Goal: Use online tool/utility: Utilize a website feature to perform a specific function

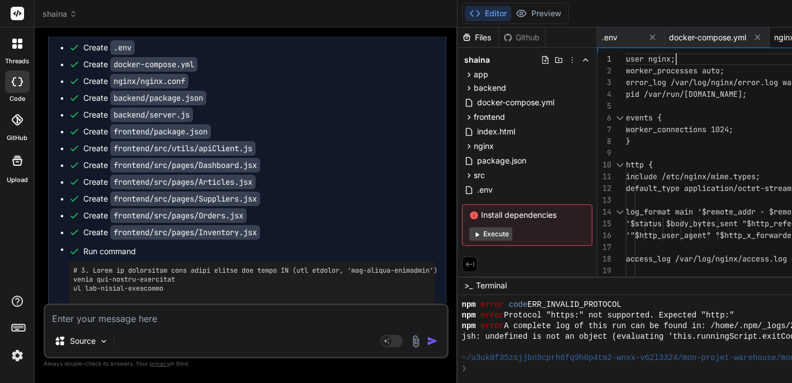
scroll to position [5512, 0]
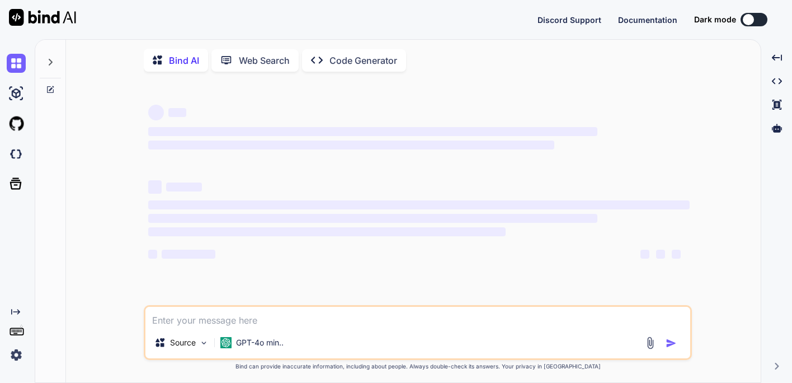
click at [352, 61] on p "Code Generator" at bounding box center [364, 60] width 68 height 13
type textarea "x"
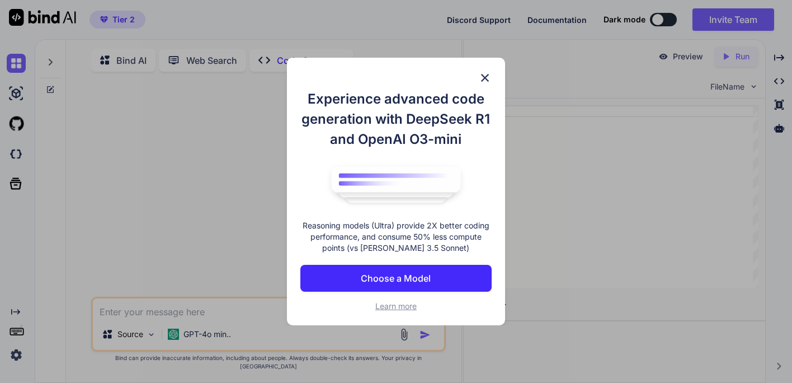
click at [485, 77] on img at bounding box center [484, 77] width 13 height 13
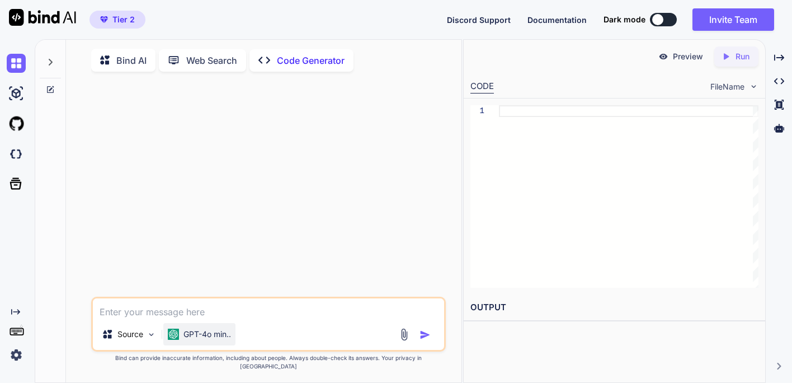
click at [223, 340] on p "GPT-4o min.." at bounding box center [208, 333] width 48 height 11
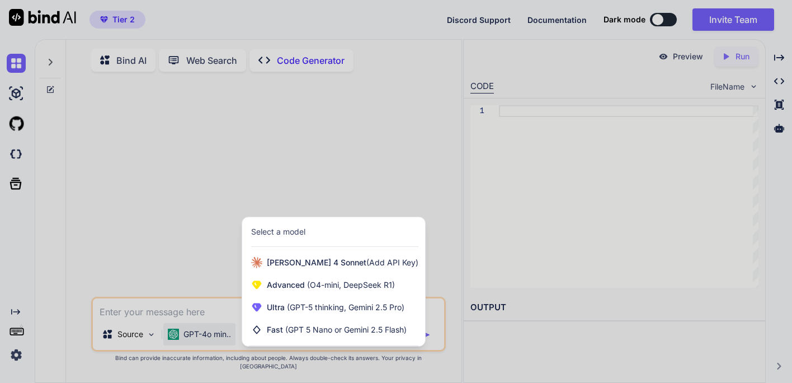
click at [346, 204] on div at bounding box center [396, 191] width 792 height 383
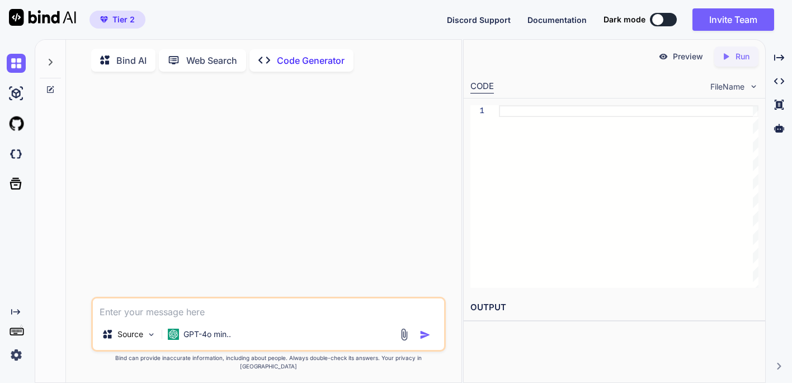
click at [125, 63] on p "Bind AI" at bounding box center [131, 60] width 30 height 13
click at [546, 18] on span "Documentation" at bounding box center [557, 20] width 59 height 10
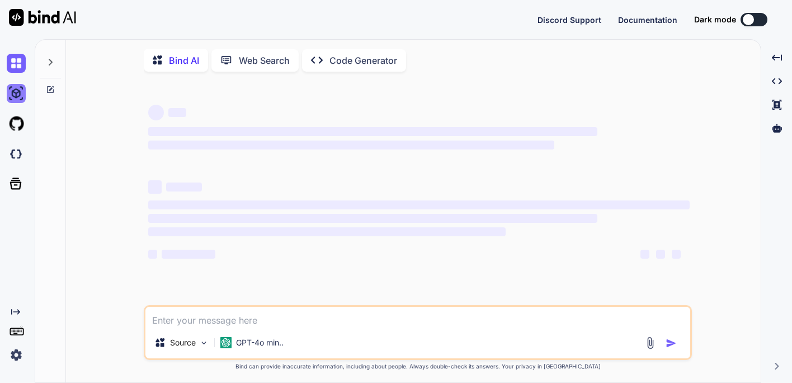
click at [20, 95] on img at bounding box center [16, 93] width 19 height 19
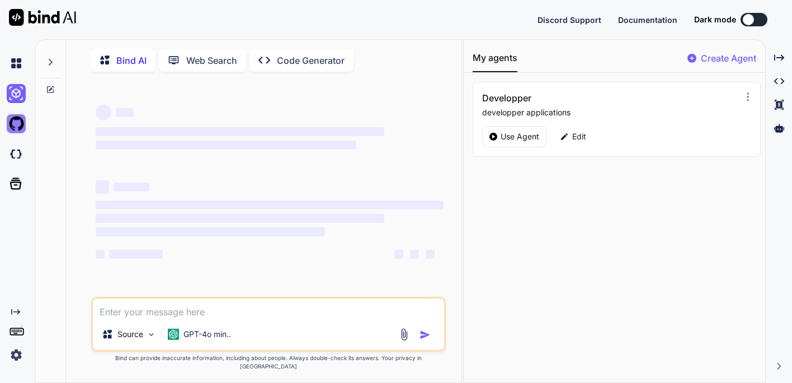
click at [15, 124] on img at bounding box center [16, 123] width 19 height 19
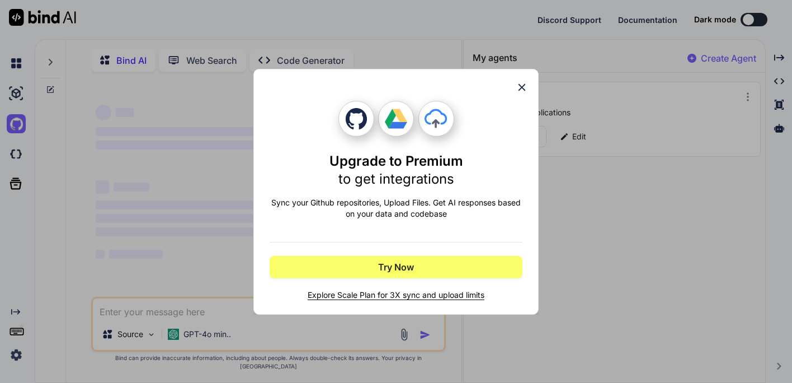
click at [522, 86] on icon at bounding box center [522, 86] width 7 height 7
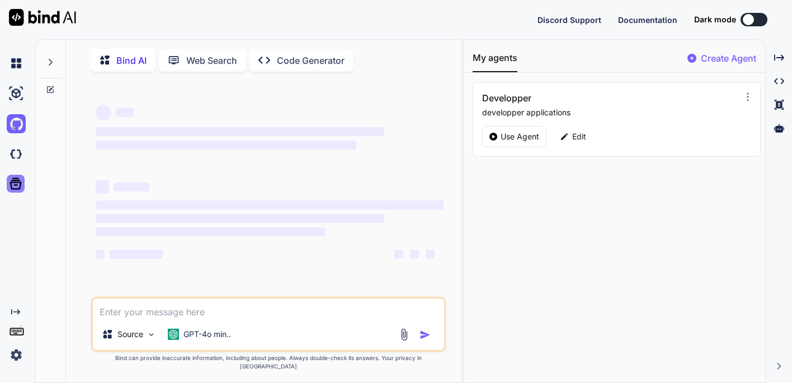
click at [13, 185] on icon at bounding box center [16, 184] width 16 height 16
type textarea "x"
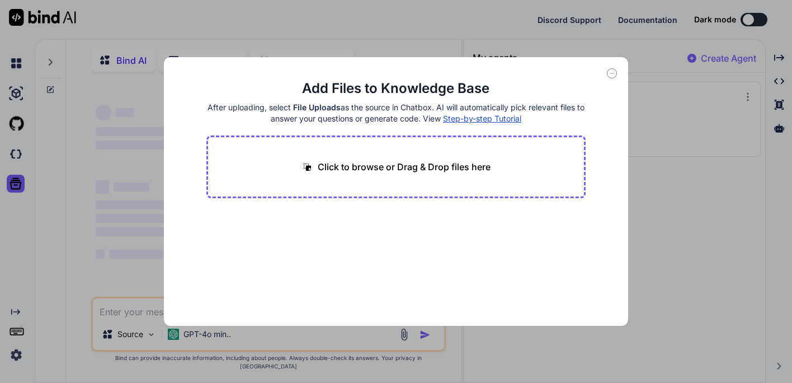
drag, startPoint x: 387, startPoint y: 61, endPoint x: 347, endPoint y: 63, distance: 39.8
click at [347, 63] on div "Add Files to Knowledge Base After uploading, select File Uploads as the source …" at bounding box center [396, 191] width 464 height 269
click at [467, 116] on span "Step-by-step Tutorial" at bounding box center [482, 119] width 78 height 10
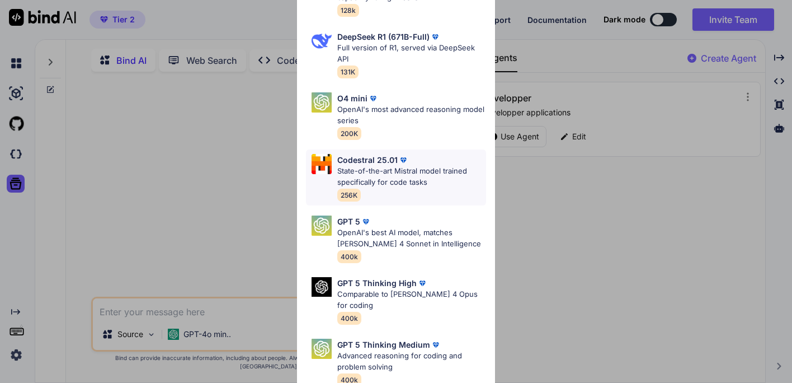
scroll to position [78, 0]
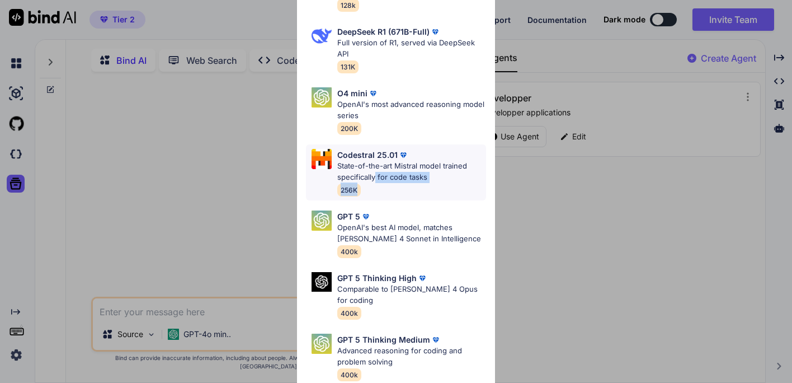
drag, startPoint x: 377, startPoint y: 158, endPoint x: 424, endPoint y: 171, distance: 48.3
click at [424, 171] on div "Codestral 25.01 State-of-the-art Mistral model trained specifically for code ta…" at bounding box center [411, 172] width 149 height 47
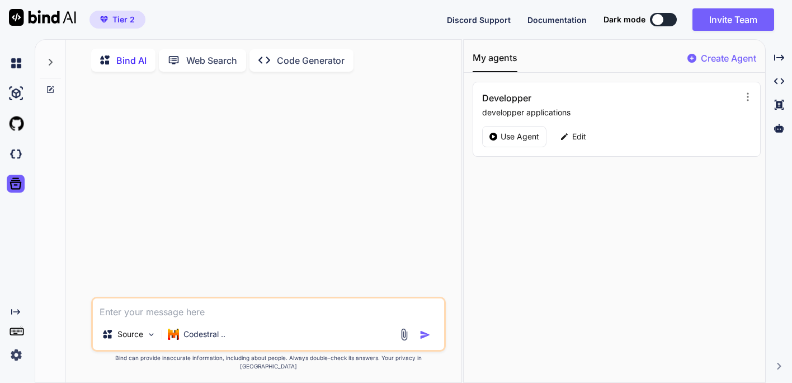
scroll to position [0, 0]
click at [205, 340] on p "Codestral .." at bounding box center [205, 333] width 42 height 11
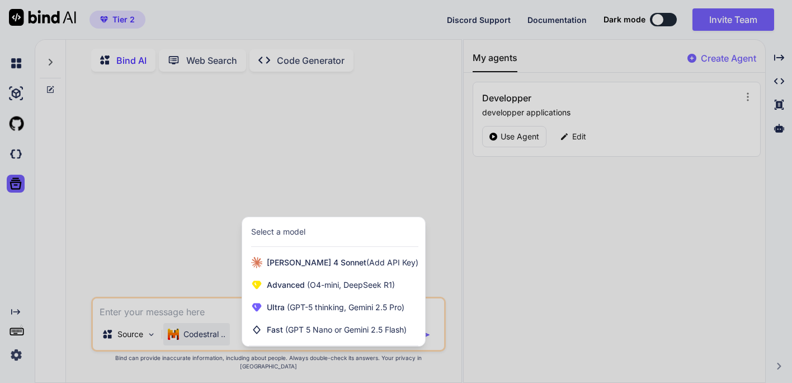
click at [217, 218] on div at bounding box center [396, 191] width 792 height 383
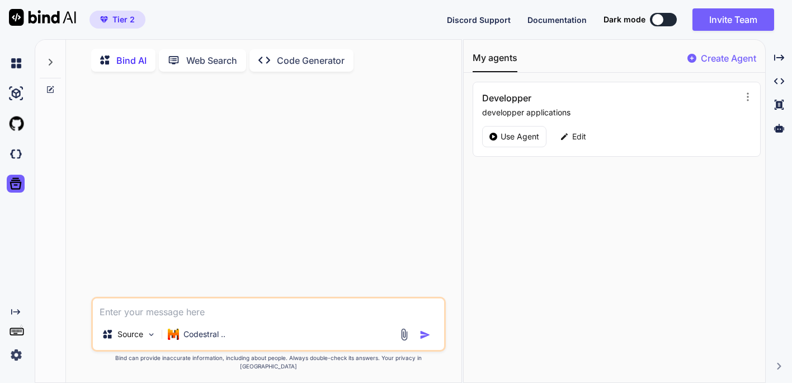
click at [124, 18] on span "Tier 2" at bounding box center [123, 19] width 22 height 11
click at [107, 18] on img "button" at bounding box center [104, 19] width 8 height 7
click at [777, 79] on icon at bounding box center [779, 81] width 10 height 6
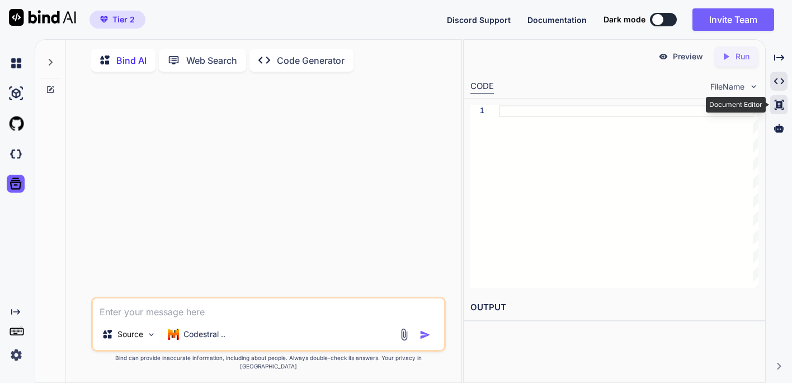
click at [782, 103] on icon at bounding box center [779, 105] width 9 height 10
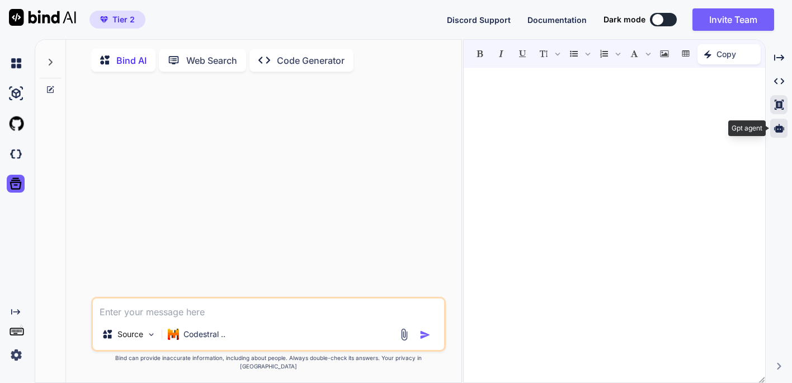
click at [781, 129] on icon at bounding box center [779, 128] width 10 height 10
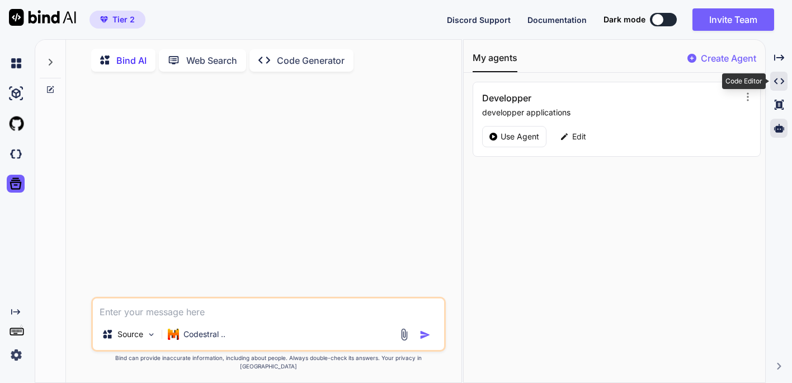
click at [778, 78] on icon "Created with Pixso." at bounding box center [779, 81] width 10 height 10
